Goal: Subscribe to service/newsletter

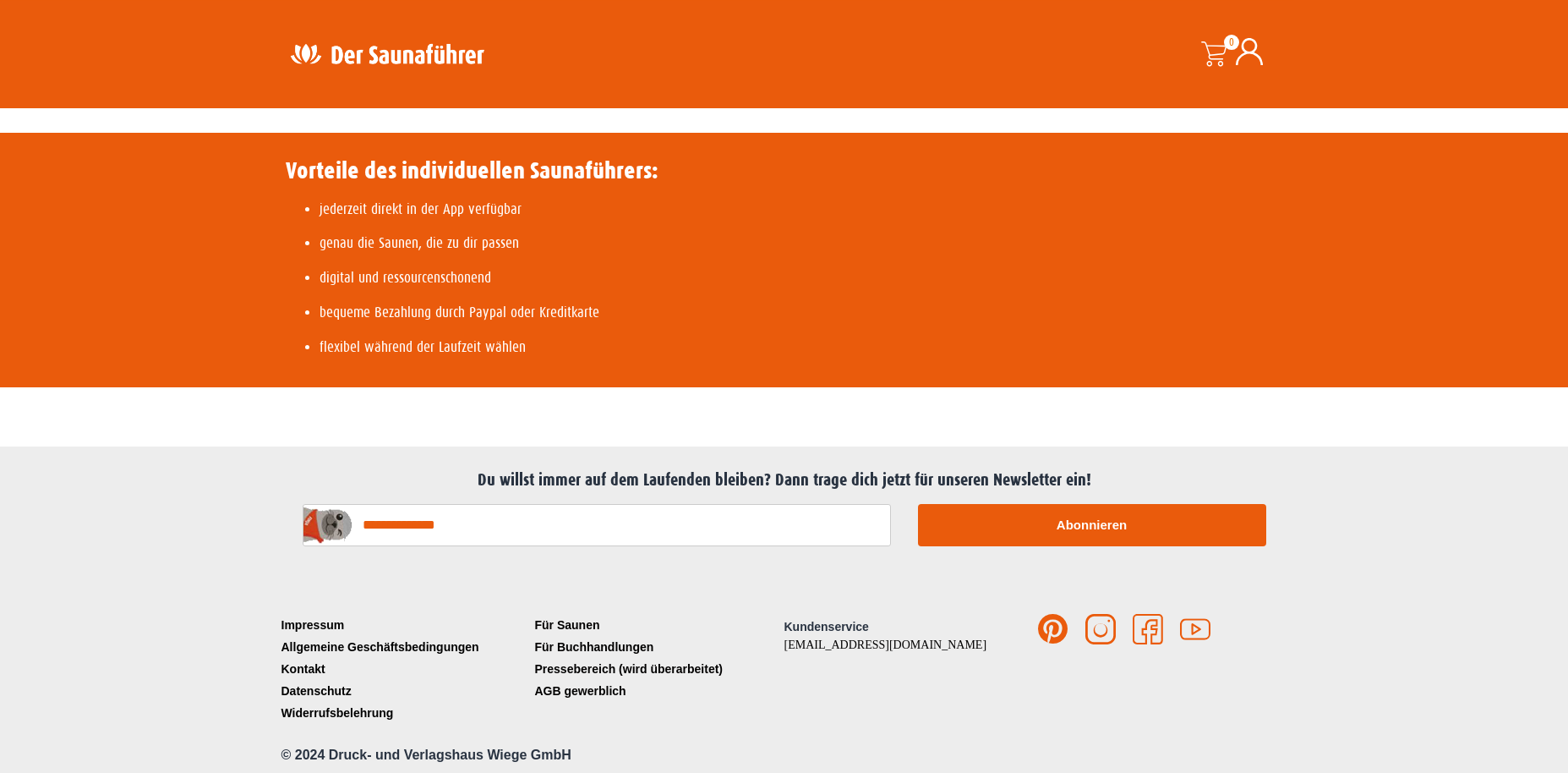
scroll to position [722, 0]
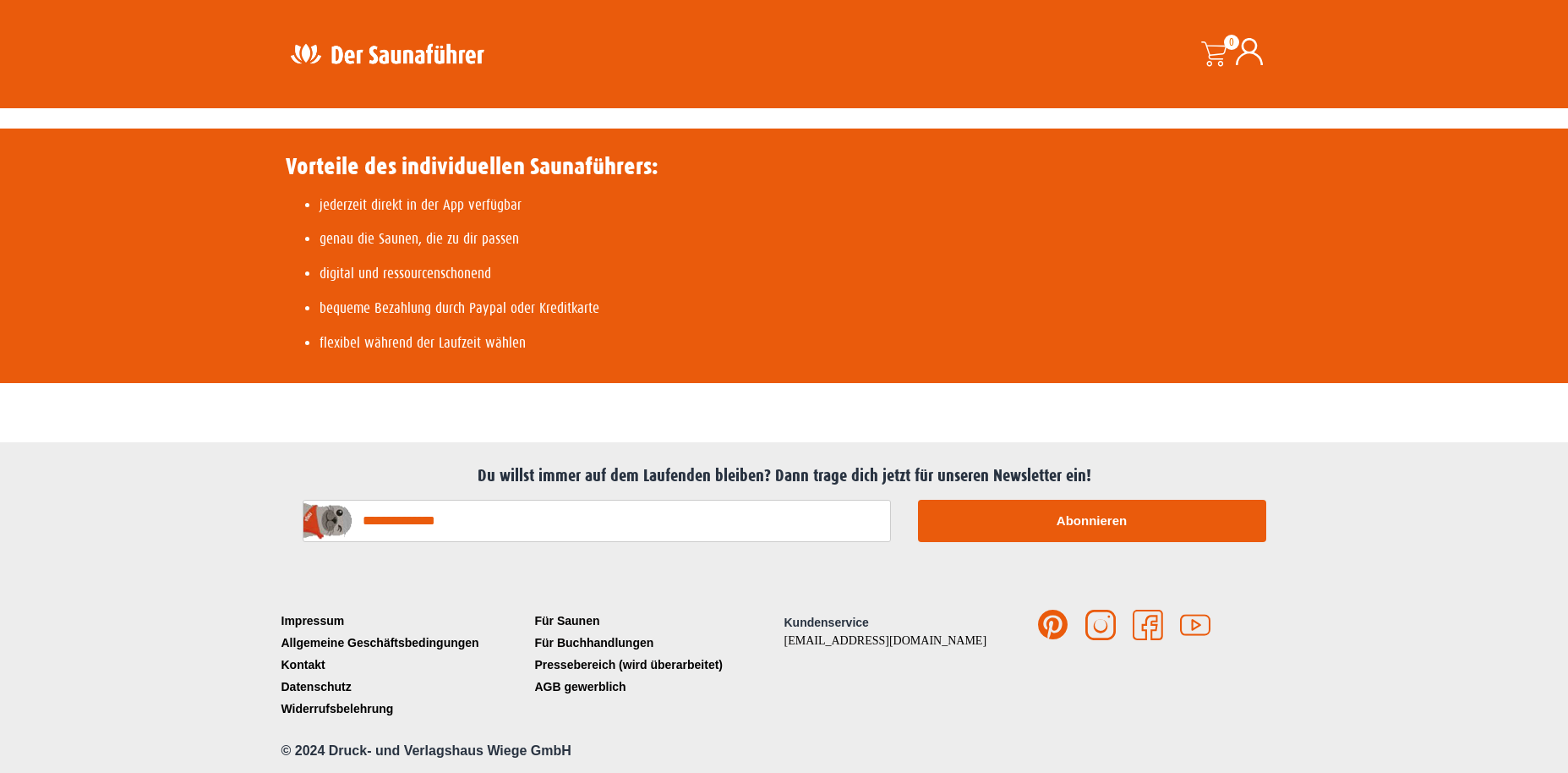
drag, startPoint x: 362, startPoint y: 520, endPoint x: 471, endPoint y: 496, distance: 111.6
click at [365, 517] on input "E-Mail-Adresse*" at bounding box center [596, 521] width 588 height 42
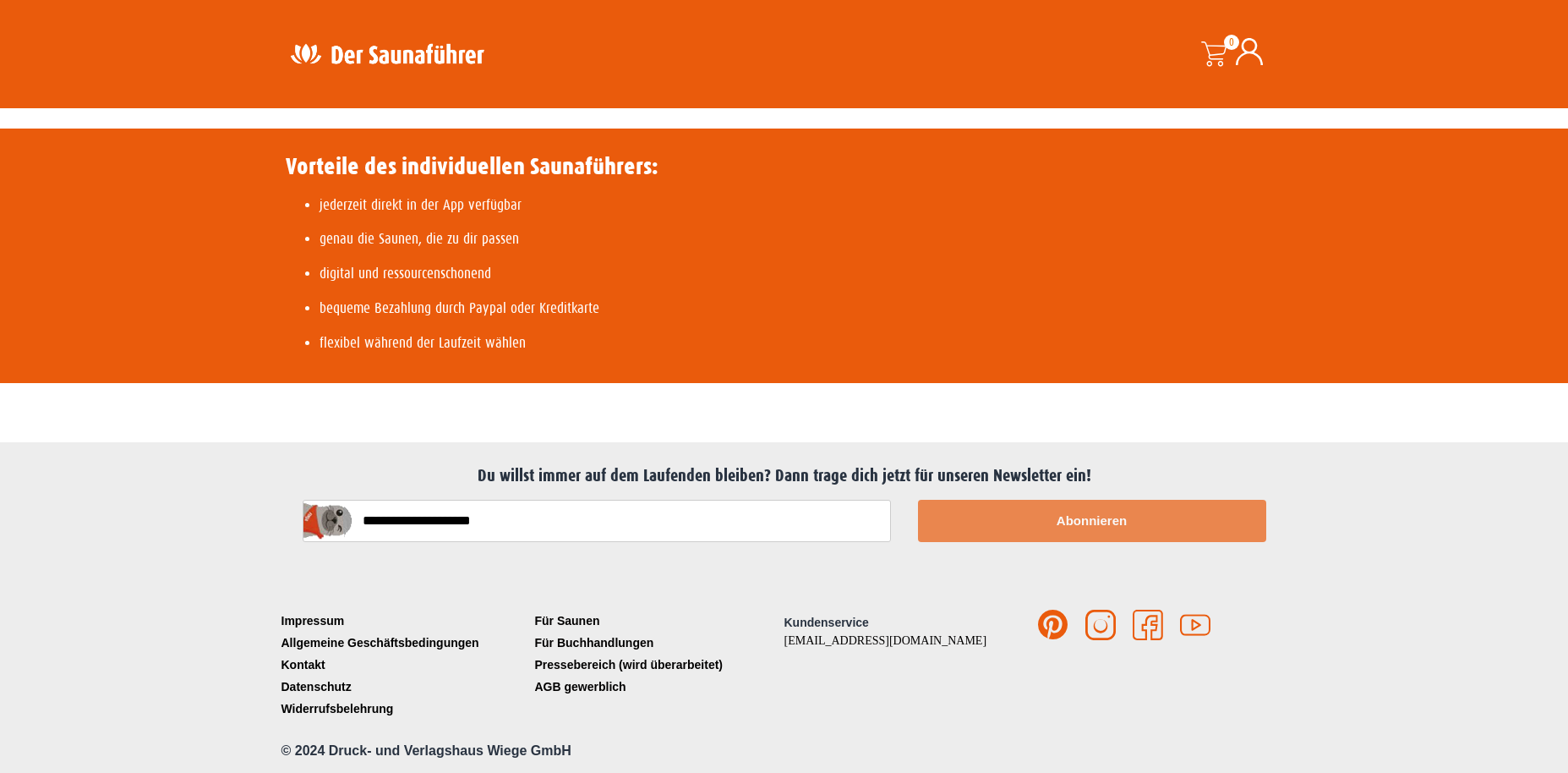
type input "**********"
click at [1082, 522] on button "Abonnieren" at bounding box center [1092, 521] width 348 height 42
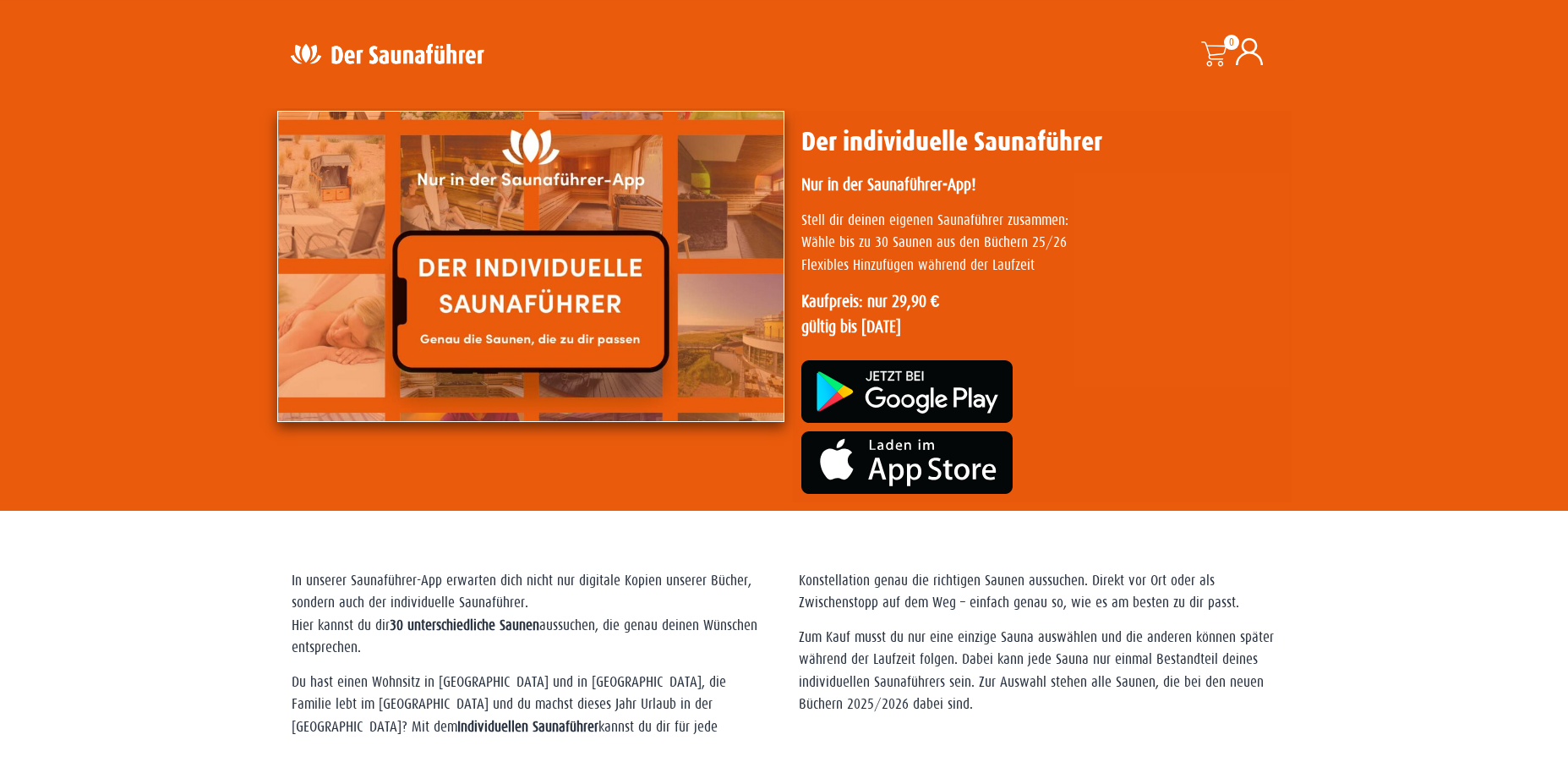
scroll to position [0, 0]
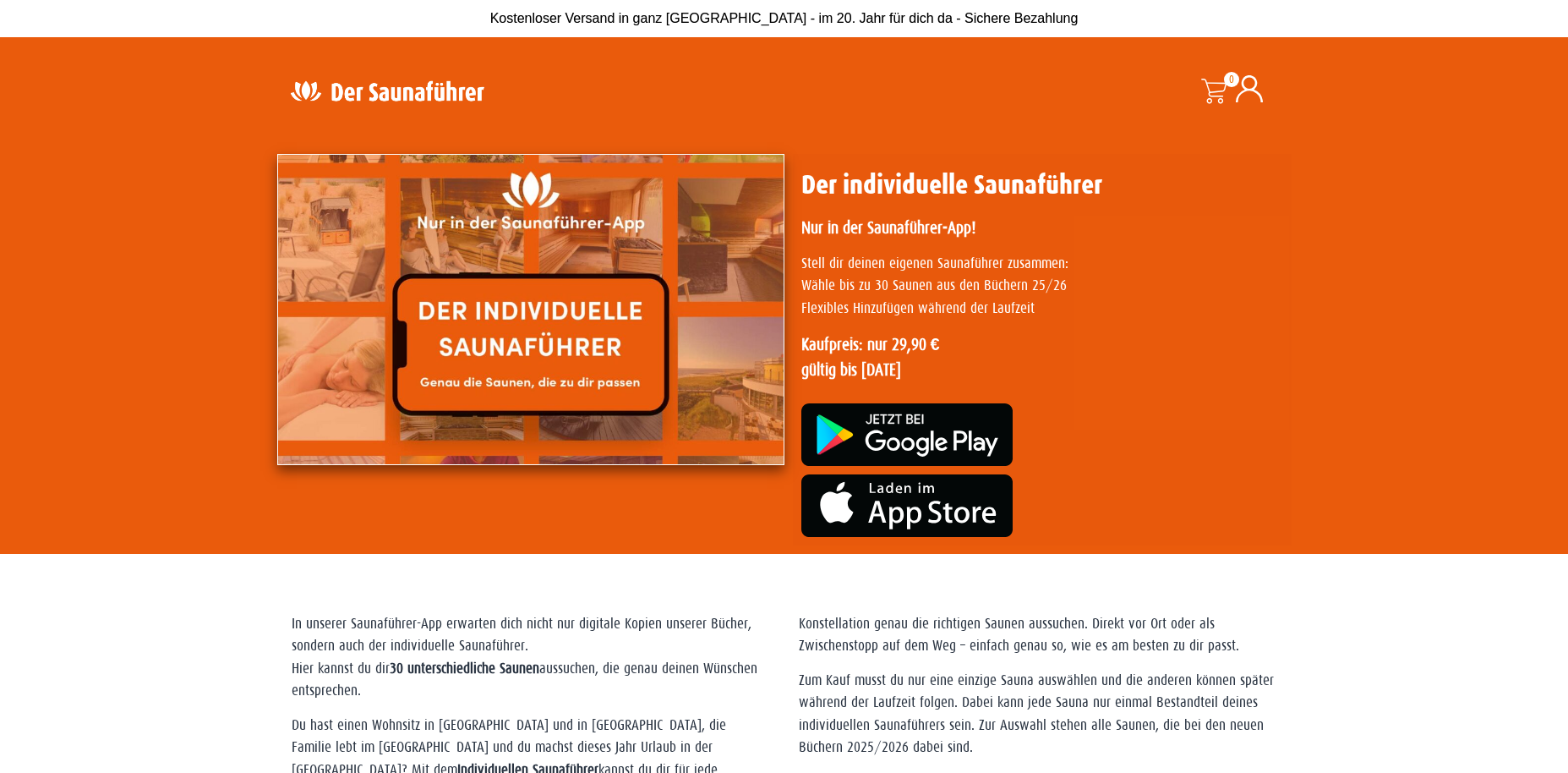
click at [902, 432] on img at bounding box center [907, 434] width 212 height 63
click at [444, 90] on img at bounding box center [386, 90] width 220 height 33
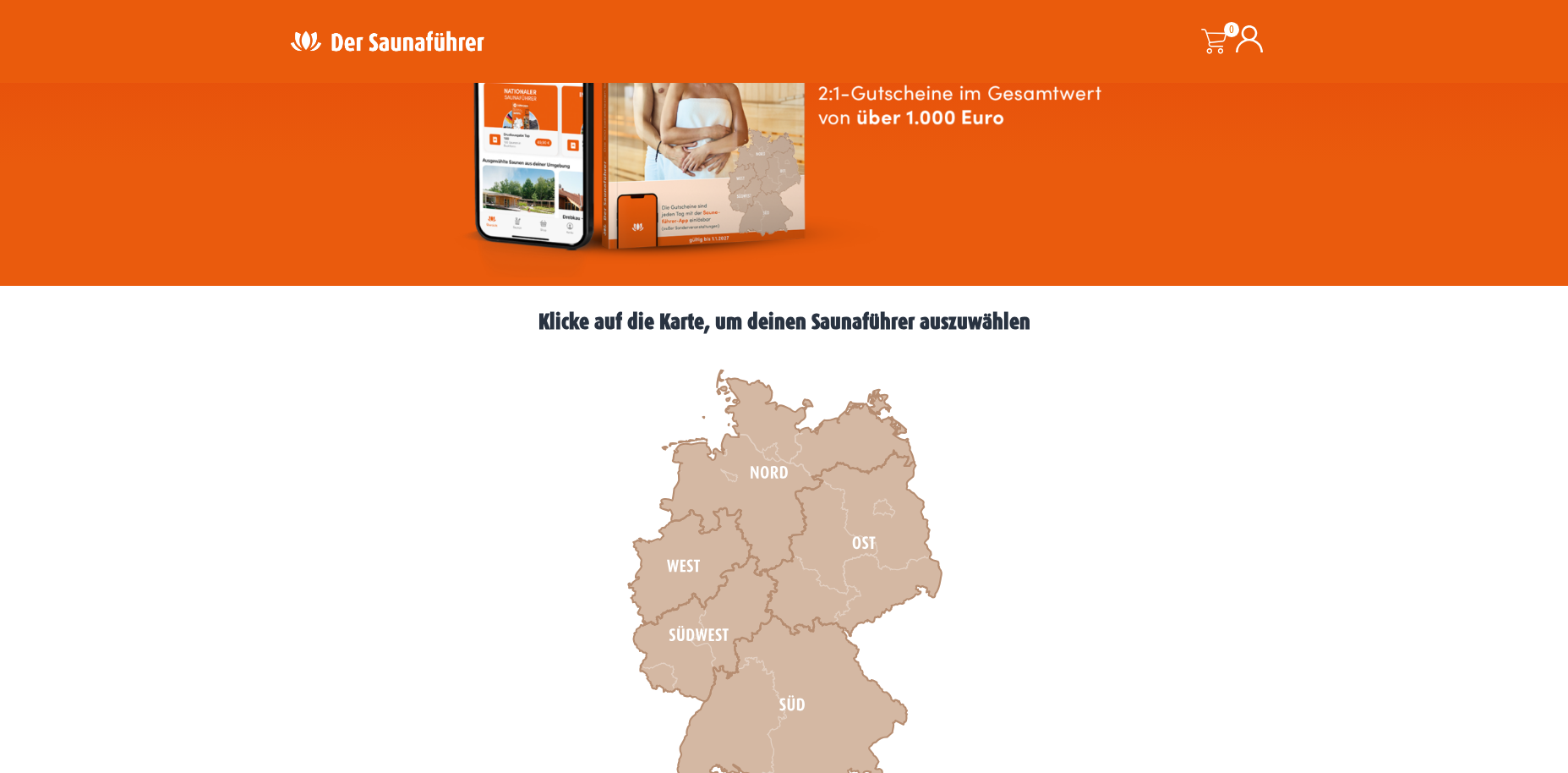
scroll to position [274, 0]
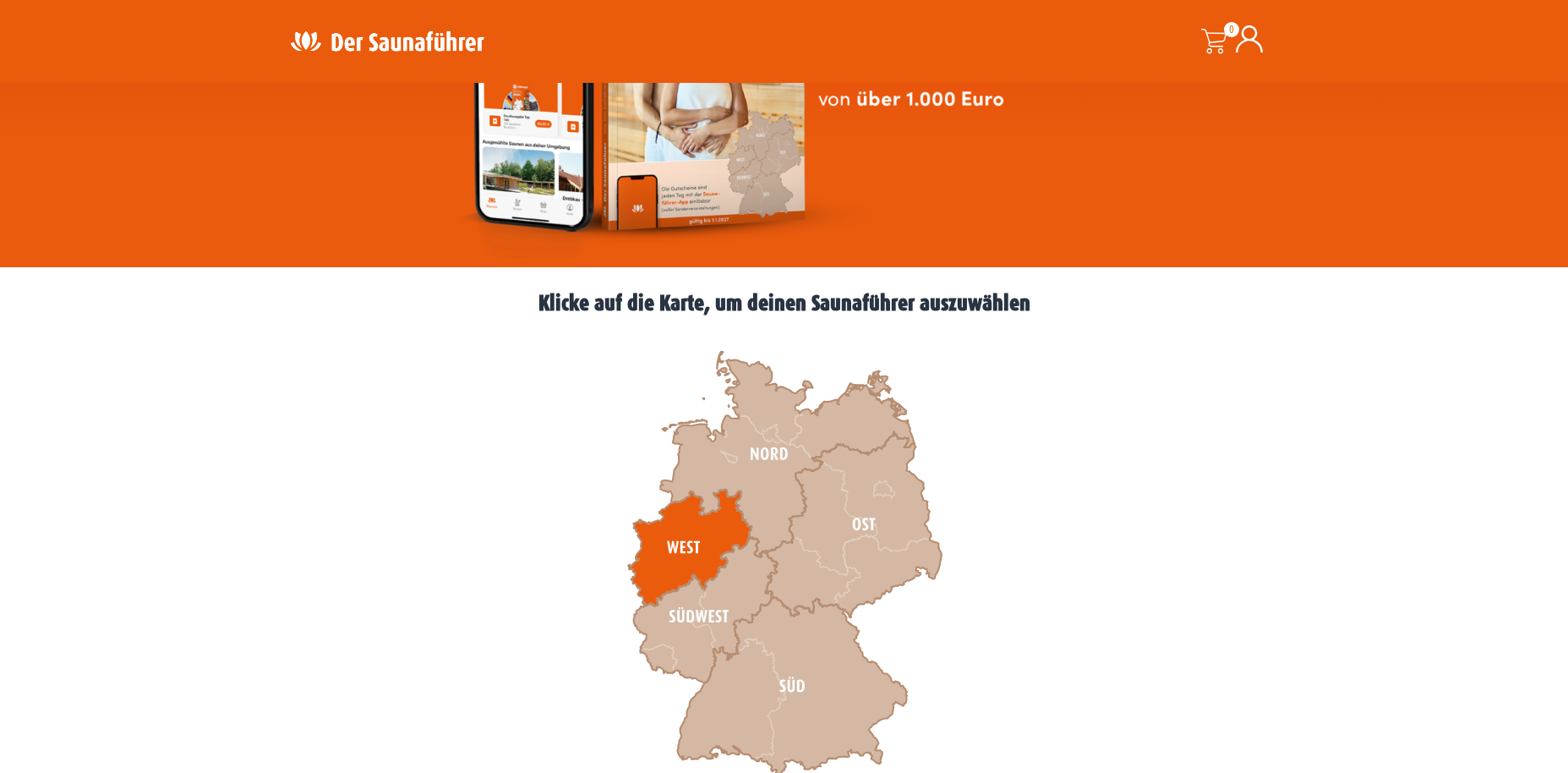
click at [689, 526] on icon at bounding box center [690, 548] width 123 height 116
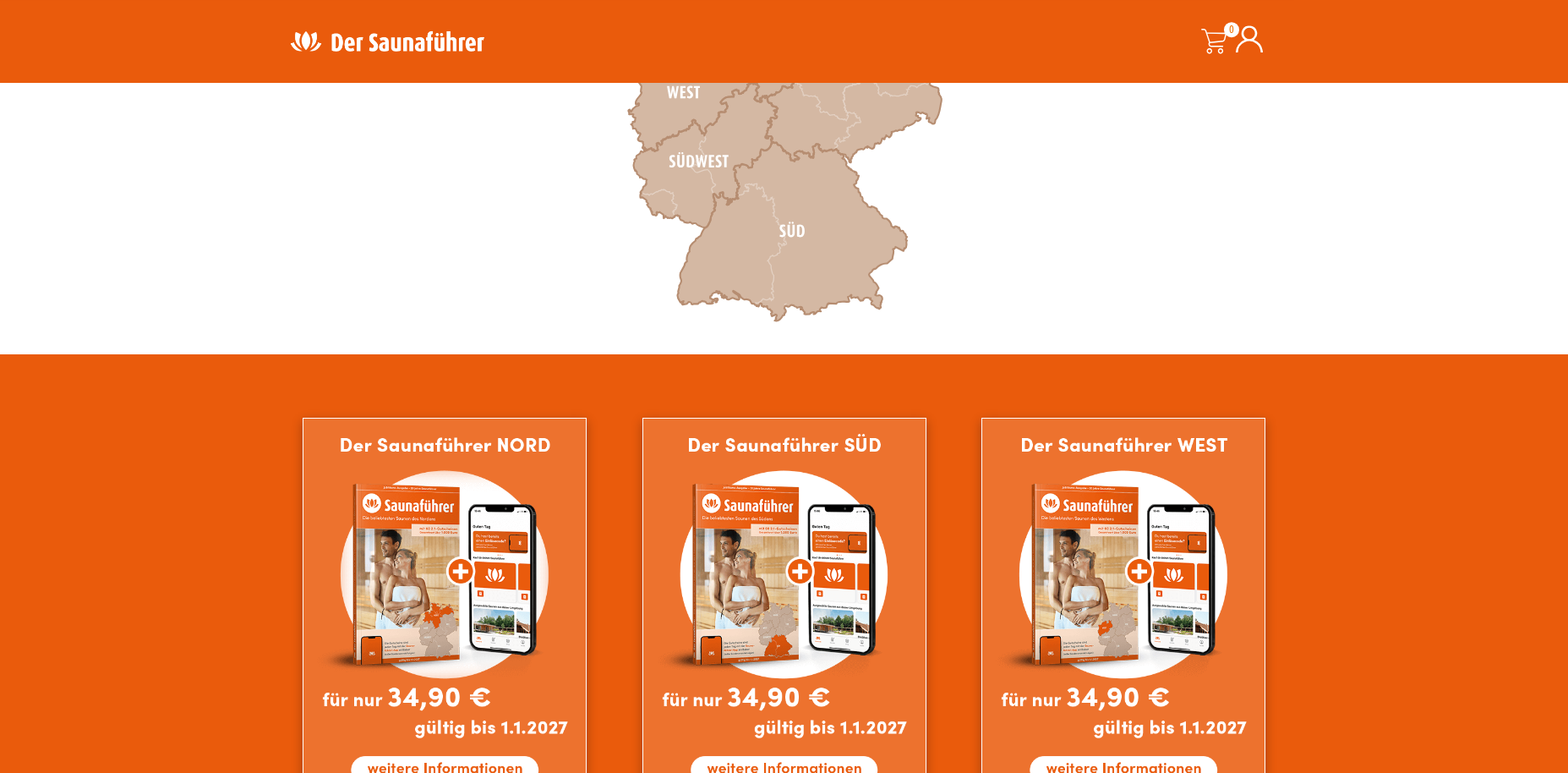
scroll to position [731, 0]
